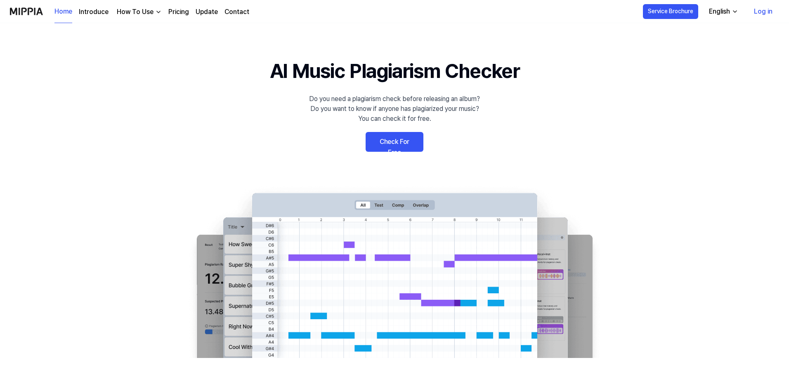
click at [395, 146] on link "Check For Free" at bounding box center [395, 142] width 58 height 20
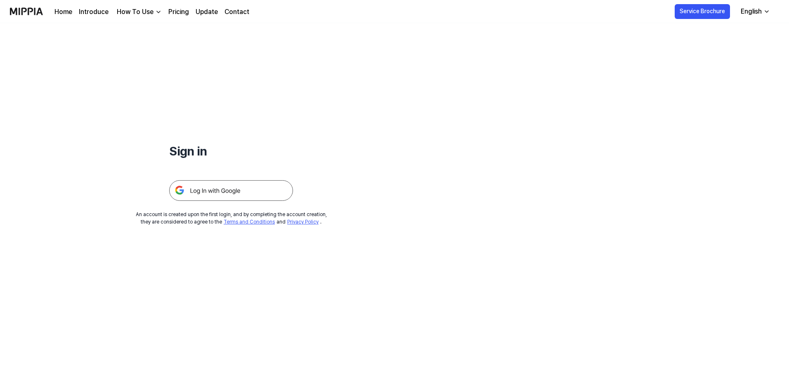
click at [213, 187] on img at bounding box center [231, 190] width 124 height 21
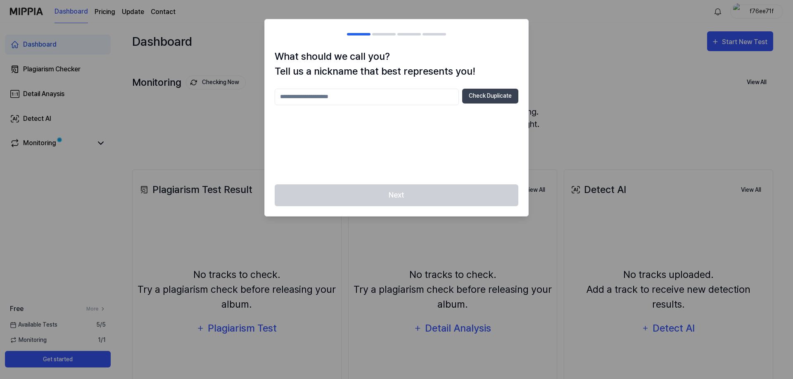
click at [351, 96] on input "text" at bounding box center [367, 97] width 184 height 17
type input "**********"
click at [504, 98] on button "Check Duplicate" at bounding box center [490, 96] width 56 height 15
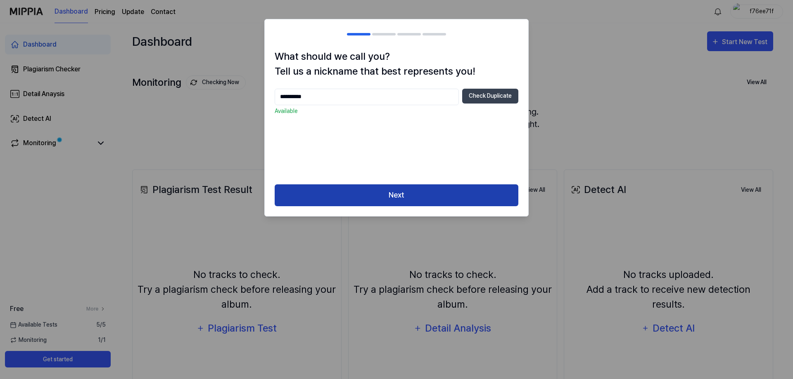
click at [395, 196] on button "Next" at bounding box center [397, 196] width 244 height 22
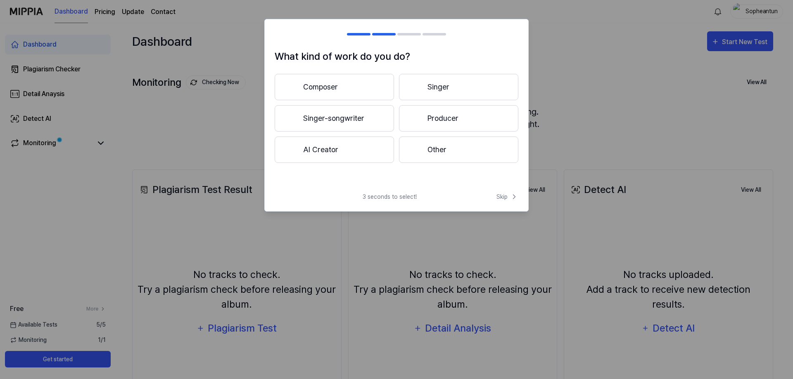
click at [442, 118] on button "Producer" at bounding box center [458, 118] width 119 height 26
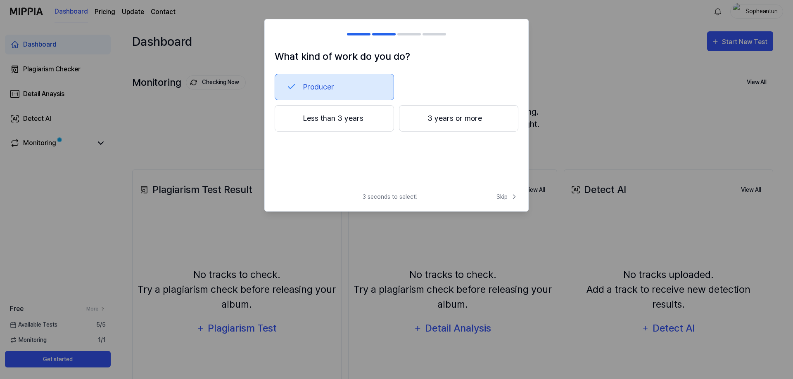
click at [454, 119] on button "3 years or more" at bounding box center [458, 118] width 119 height 26
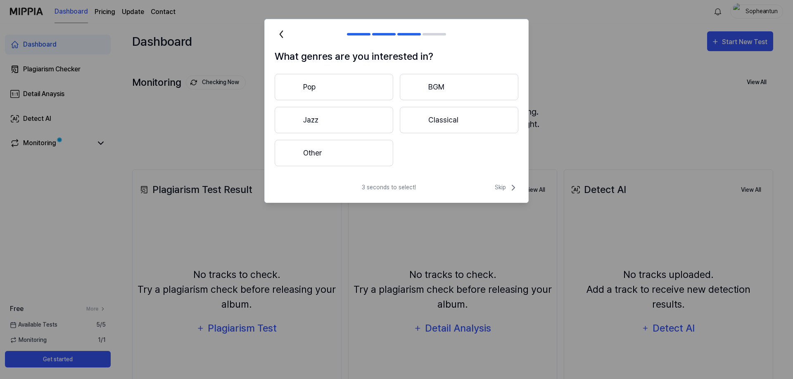
click at [344, 85] on button "Pop" at bounding box center [334, 87] width 118 height 26
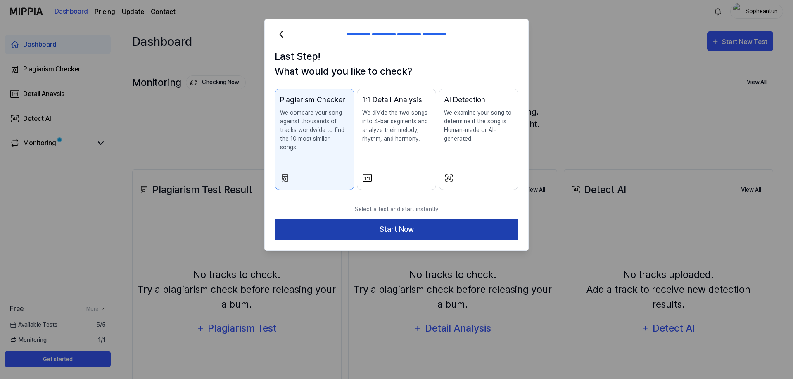
click at [400, 219] on button "Start Now" at bounding box center [397, 230] width 244 height 22
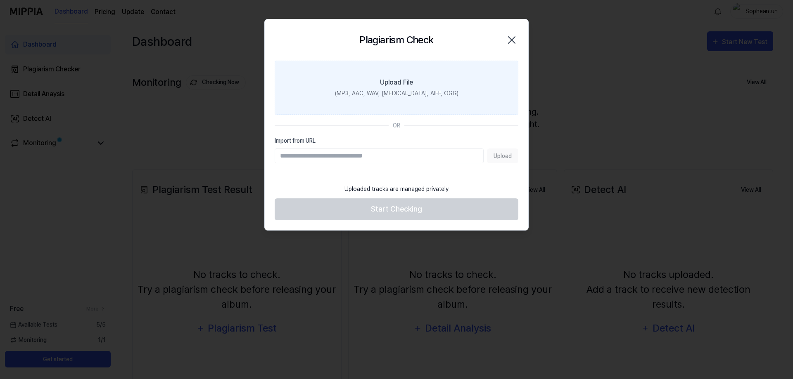
click at [386, 83] on div "Upload File" at bounding box center [396, 83] width 33 height 10
click at [0, 0] on input "Upload File (MP3, AAC, WAV, FLAC, AIFF, OGG)" at bounding box center [0, 0] width 0 height 0
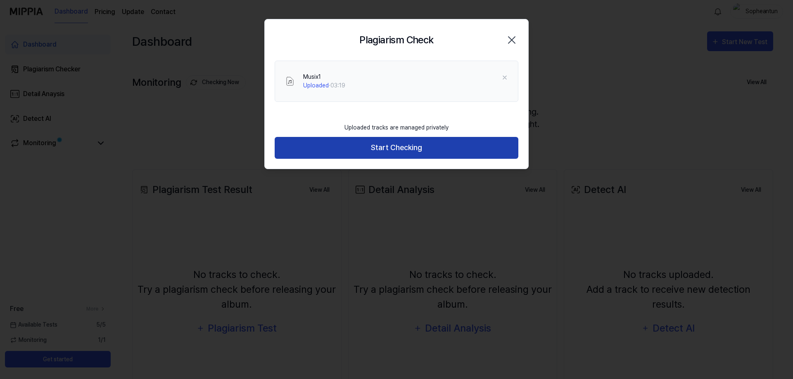
click at [400, 149] on button "Start Checking" at bounding box center [397, 148] width 244 height 22
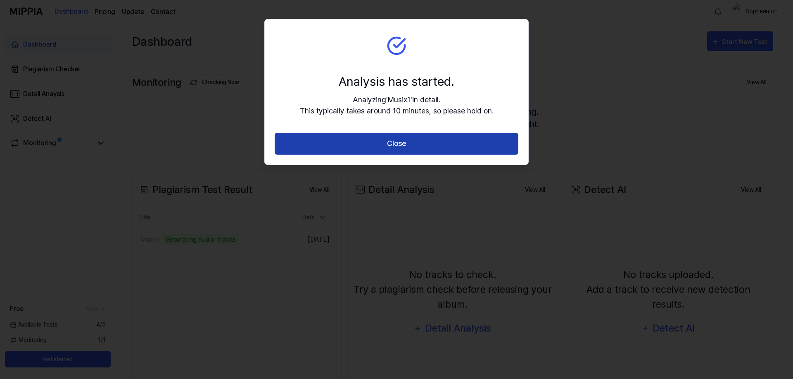
click at [403, 147] on button "Close" at bounding box center [397, 144] width 244 height 22
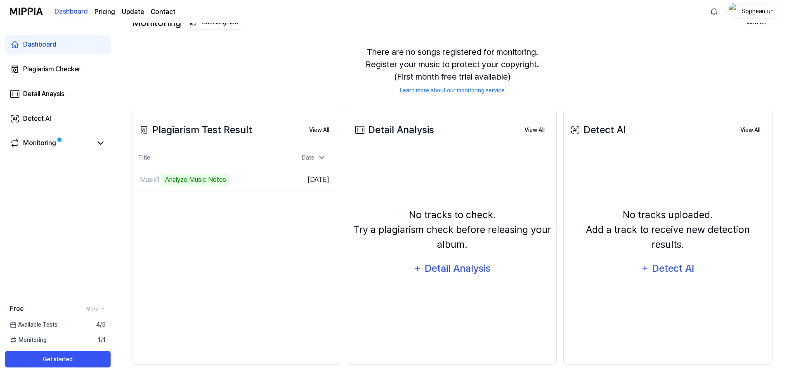
scroll to position [62, 0]
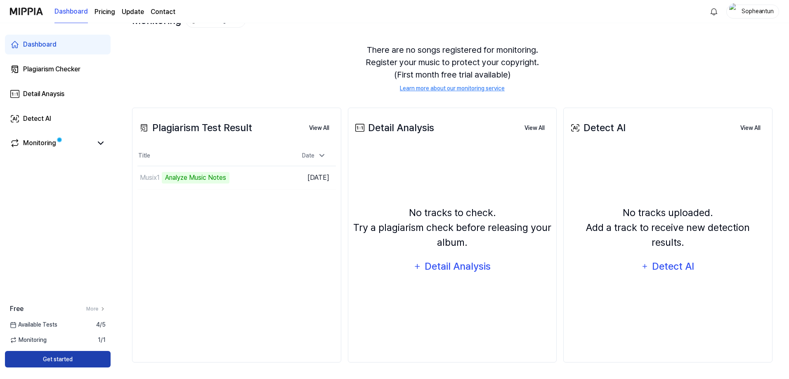
click at [85, 359] on button "Get started" at bounding box center [58, 359] width 106 height 17
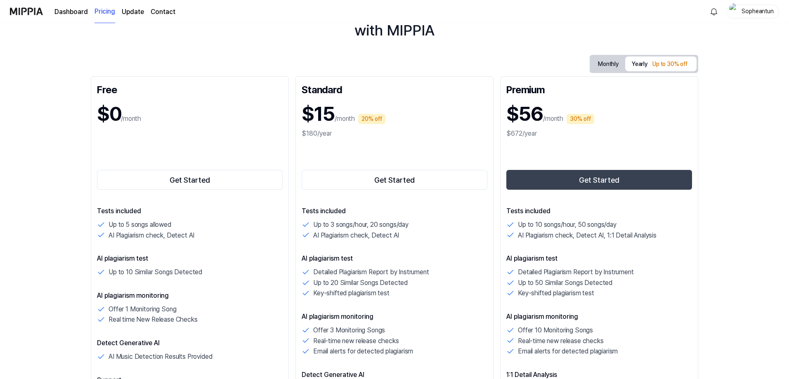
scroll to position [41, 0]
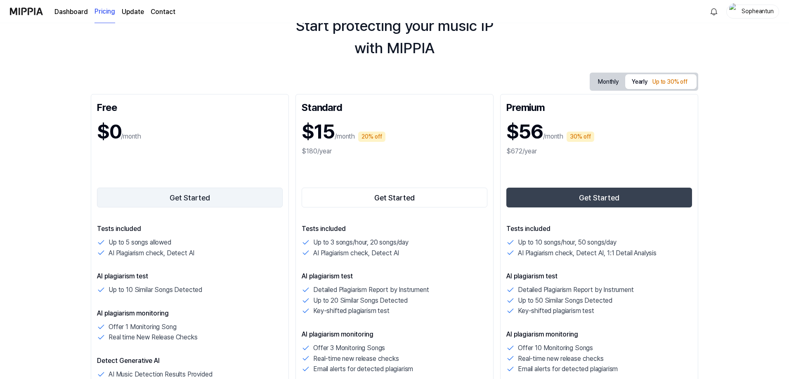
click at [172, 196] on button "Get Started" at bounding box center [190, 198] width 186 height 20
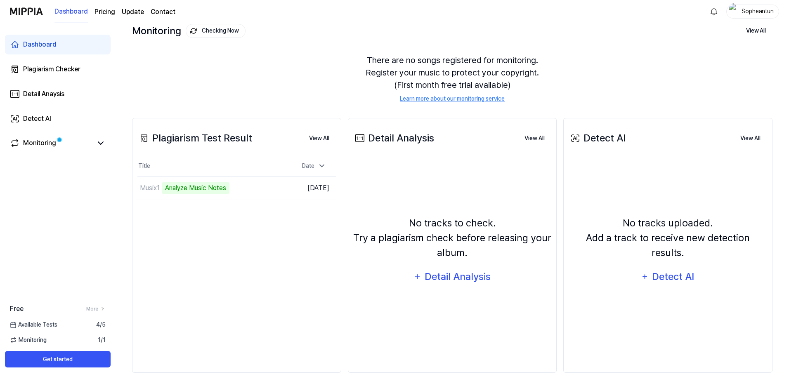
scroll to position [62, 0]
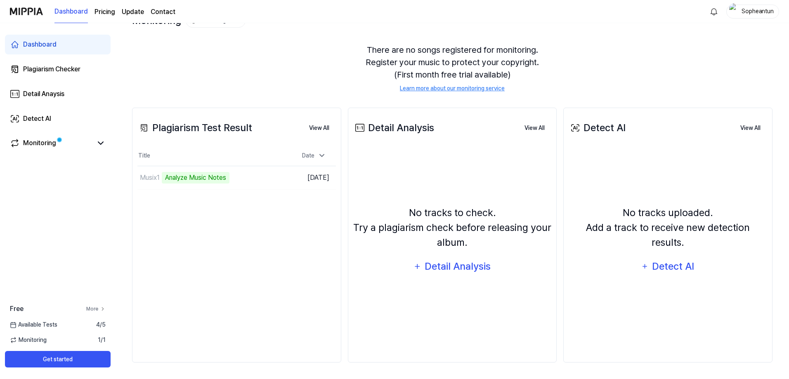
click at [99, 309] on link "More" at bounding box center [95, 308] width 19 height 7
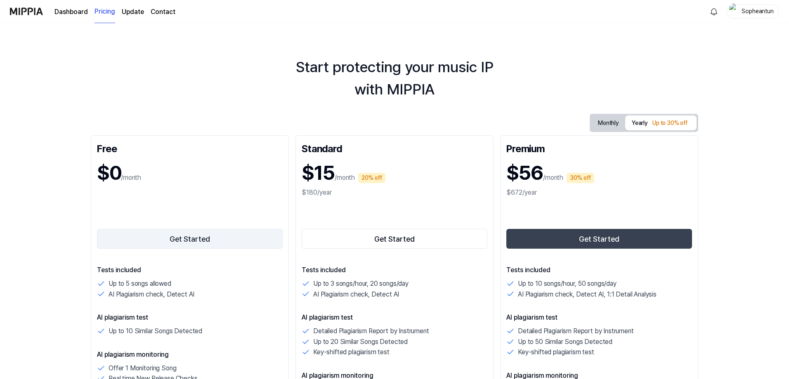
click at [199, 235] on button "Get Started" at bounding box center [190, 239] width 186 height 20
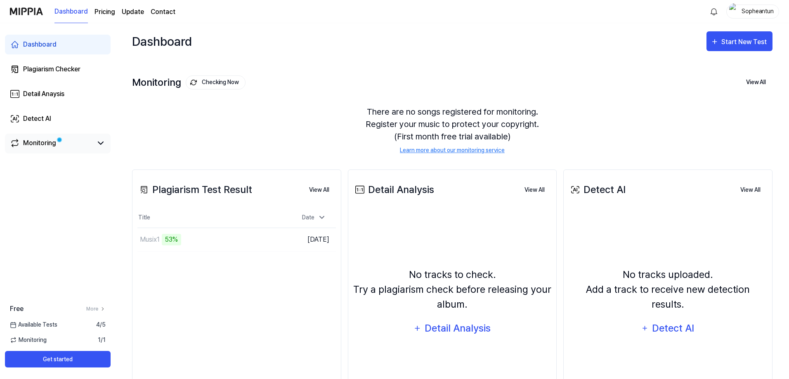
click at [90, 144] on link "Monitoring" at bounding box center [51, 143] width 83 height 10
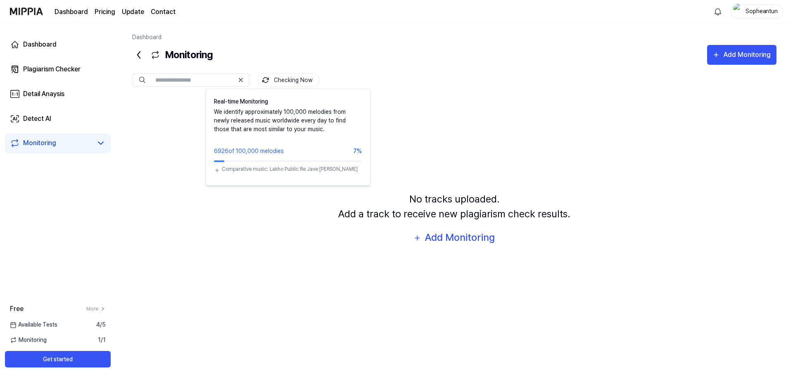
click at [265, 79] on img at bounding box center [265, 80] width 7 height 7
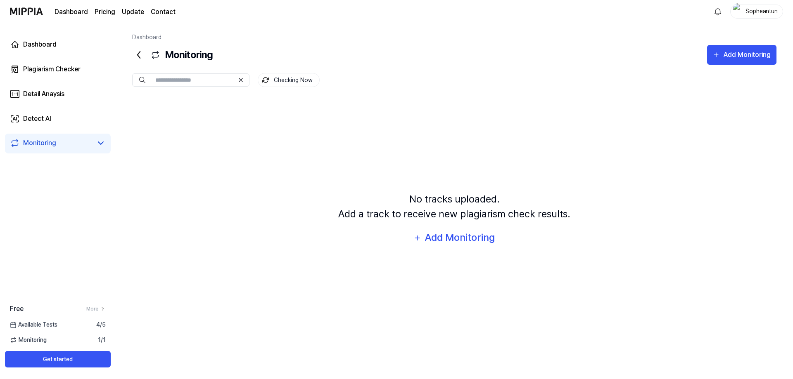
click at [265, 79] on img at bounding box center [265, 80] width 7 height 7
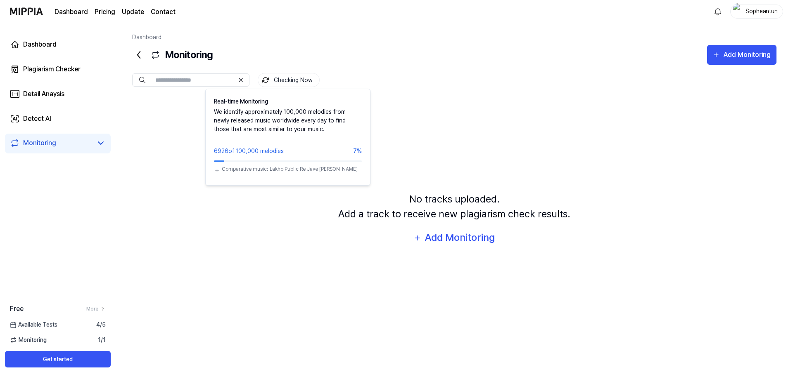
click at [266, 81] on img at bounding box center [265, 80] width 7 height 7
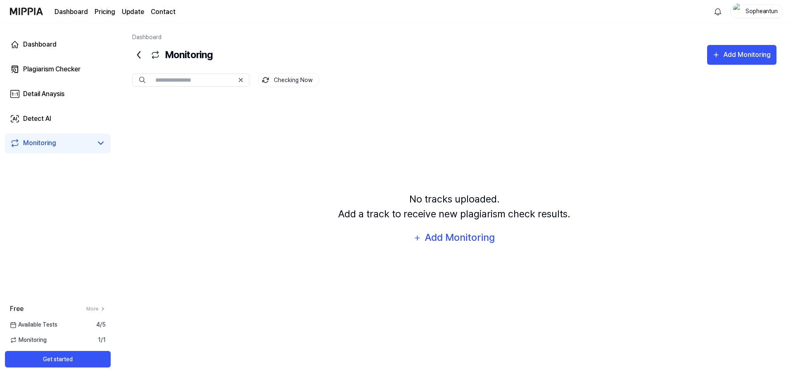
click at [241, 80] on icon at bounding box center [240, 80] width 7 height 7
click at [40, 50] on link "Dashboard" at bounding box center [58, 45] width 106 height 20
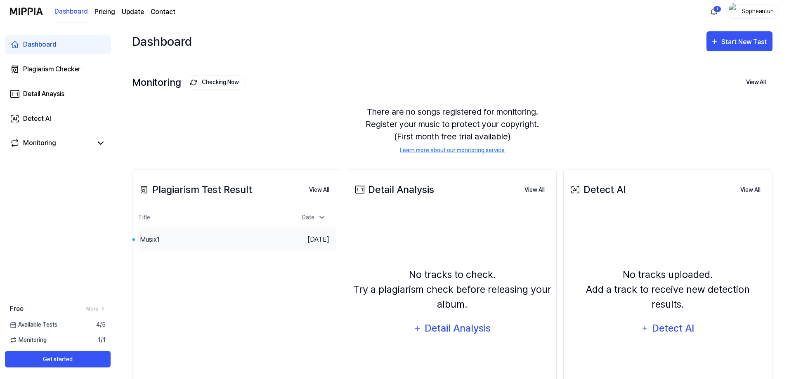
click at [204, 239] on div "Musix1" at bounding box center [211, 239] width 149 height 23
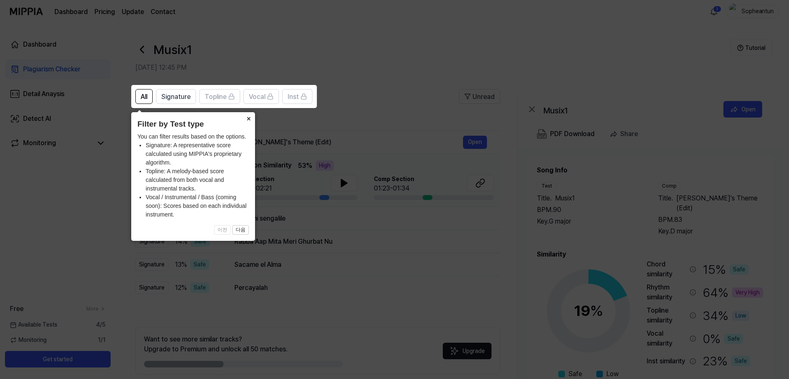
click at [248, 118] on button "×" at bounding box center [248, 118] width 13 height 12
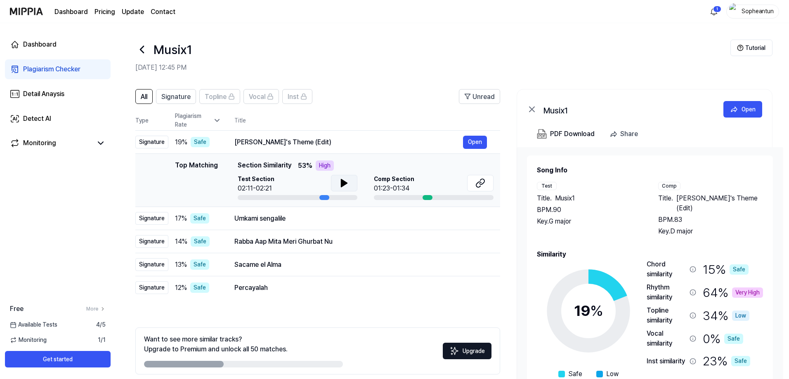
click at [345, 185] on icon at bounding box center [344, 183] width 6 height 7
click at [428, 197] on div at bounding box center [428, 197] width 10 height 5
click at [56, 96] on div "Detail Anaysis" at bounding box center [43, 94] width 41 height 10
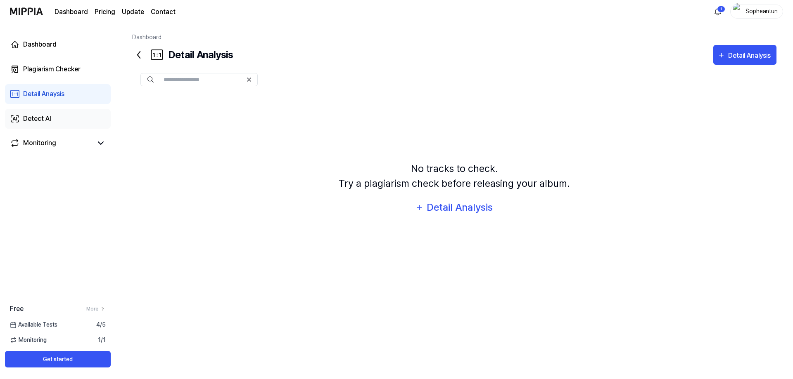
click at [38, 121] on div "Detect AI" at bounding box center [37, 119] width 28 height 10
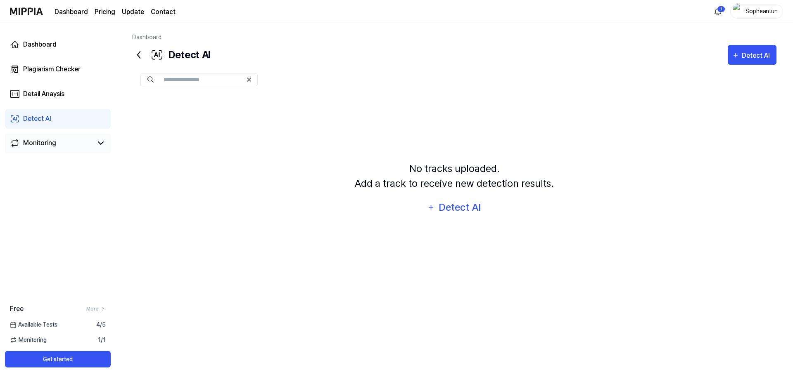
click at [85, 142] on link "Monitoring" at bounding box center [51, 143] width 83 height 10
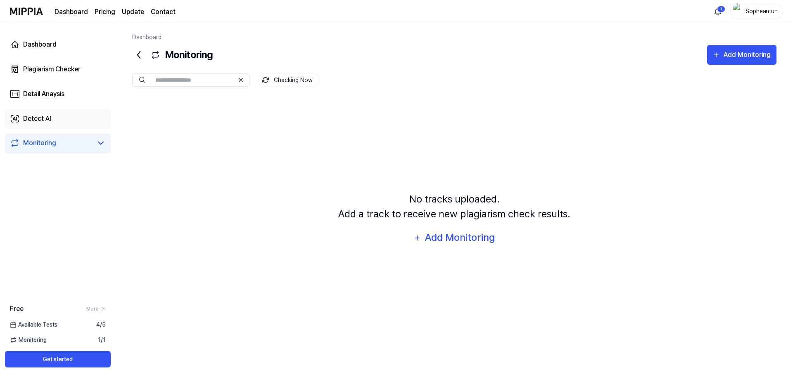
click at [47, 122] on div "Detect AI" at bounding box center [37, 119] width 28 height 10
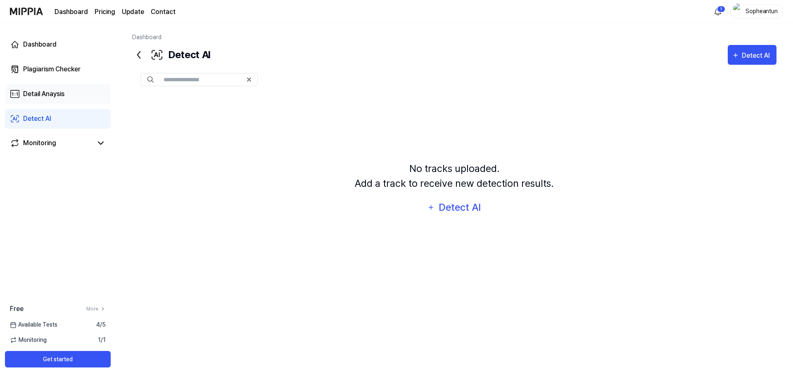
click at [41, 94] on div "Detail Anaysis" at bounding box center [43, 94] width 41 height 10
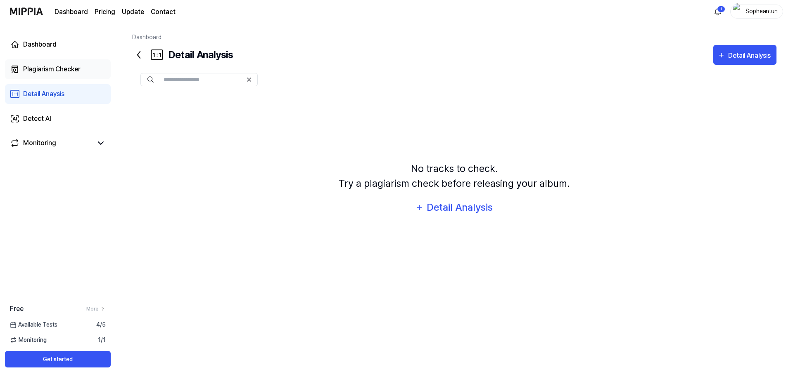
click at [49, 74] on div "Plagiarism Checker" at bounding box center [51, 69] width 57 height 10
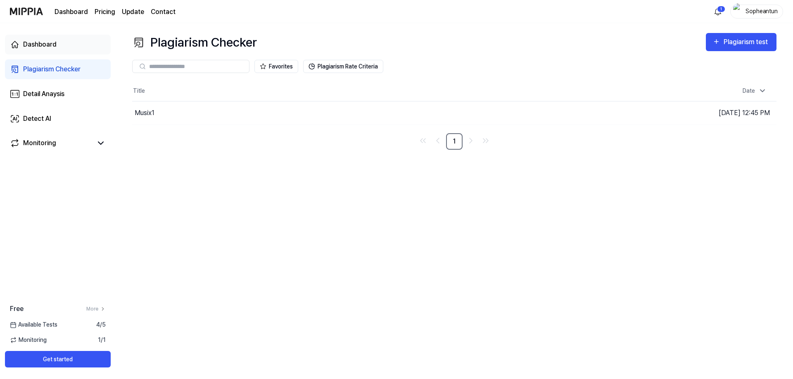
click at [45, 45] on div "Dashboard" at bounding box center [39, 45] width 33 height 10
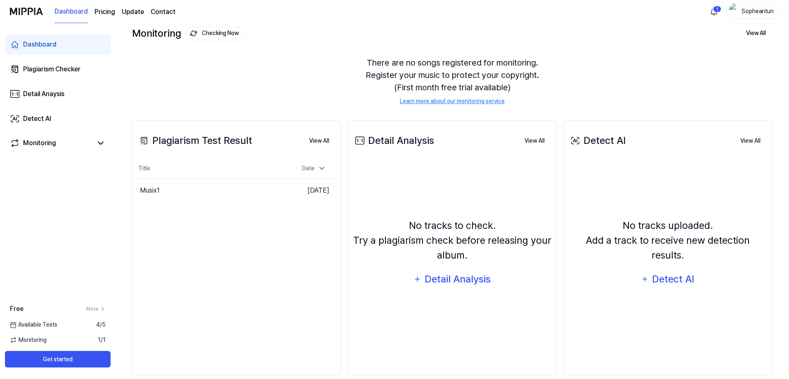
scroll to position [62, 0]
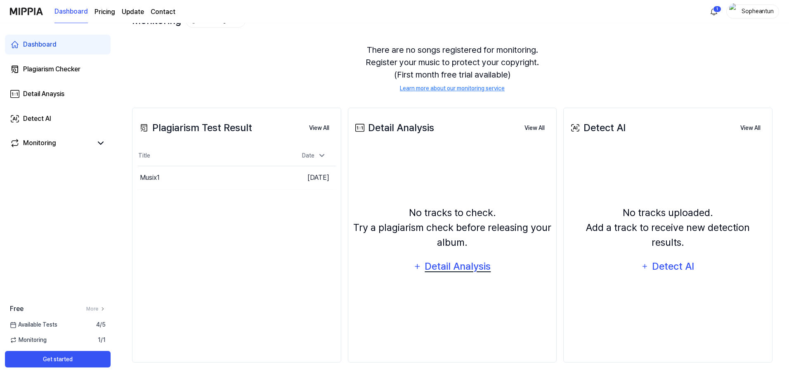
click at [455, 266] on div "Detail Analysis" at bounding box center [457, 267] width 67 height 16
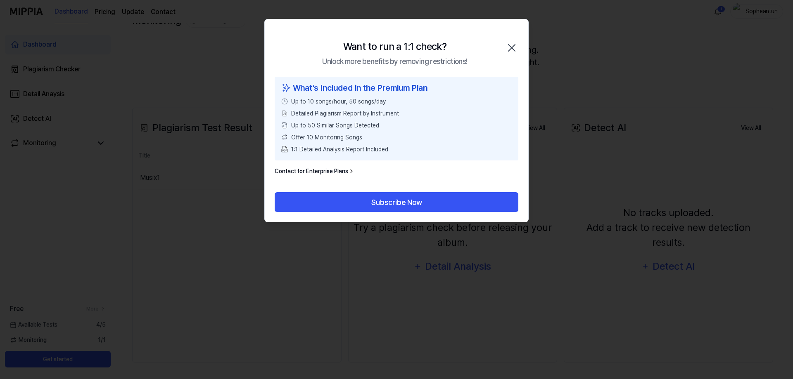
click at [510, 48] on icon "button" at bounding box center [511, 47] width 13 height 13
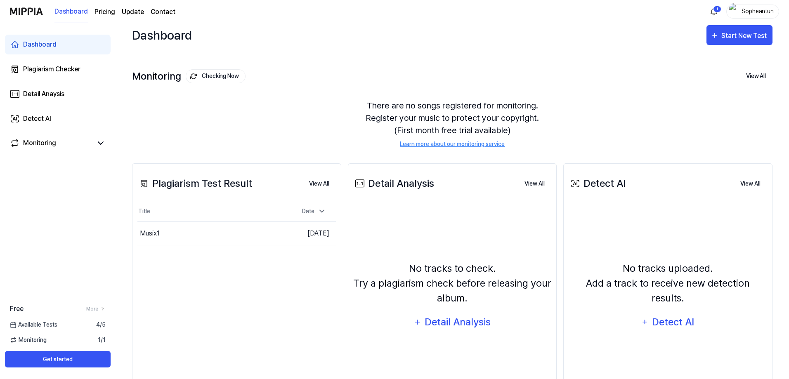
scroll to position [0, 0]
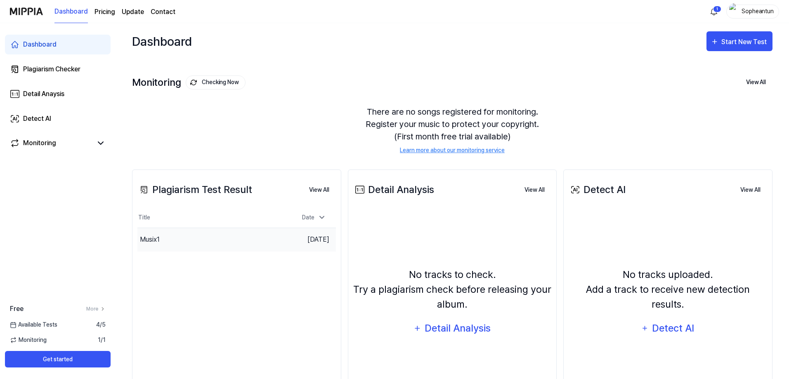
click at [196, 244] on div "Musix1" at bounding box center [211, 239] width 149 height 23
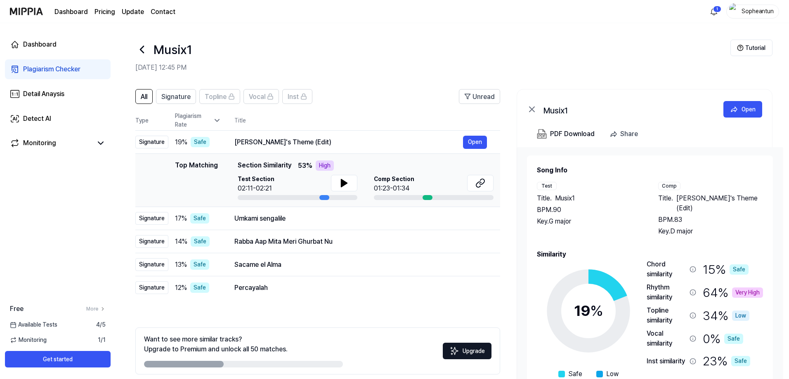
drag, startPoint x: 262, startPoint y: 0, endPoint x: 431, endPoint y: 89, distance: 190.6
click at [431, 89] on div "All Signature Topline Vocal Inst Unread All Signature Topline Vocal Inst Type P…" at bounding box center [453, 248] width 674 height 335
